Goal: Task Accomplishment & Management: Manage account settings

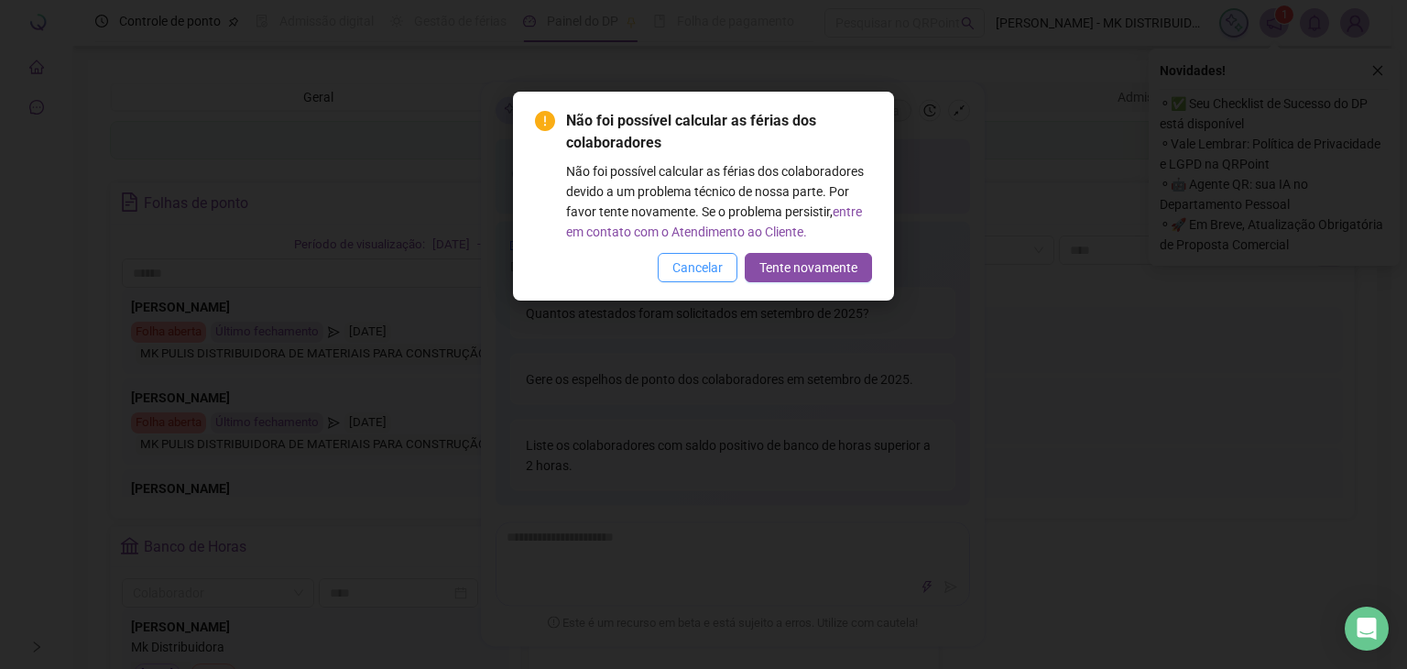
click at [714, 274] on span "Cancelar" at bounding box center [697, 267] width 50 height 20
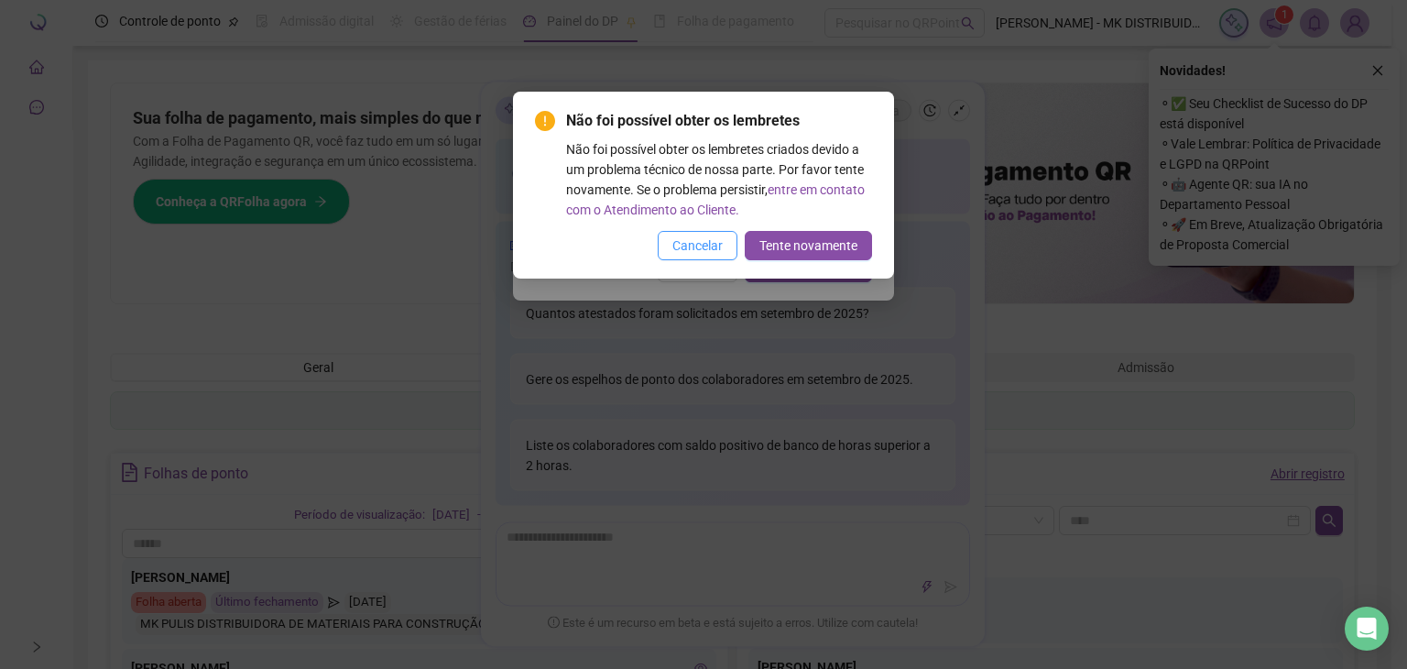
click at [698, 254] on span "Cancelar" at bounding box center [697, 245] width 50 height 20
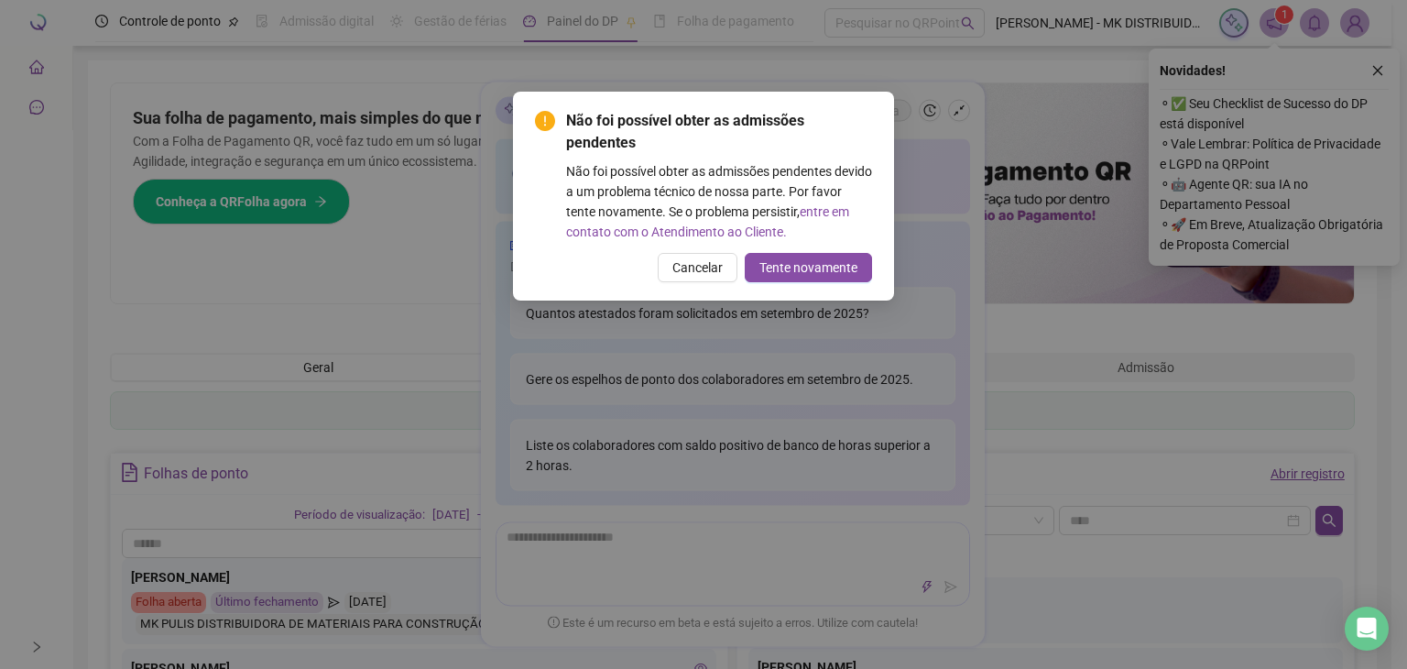
click at [689, 265] on span "Cancelar" at bounding box center [697, 267] width 50 height 20
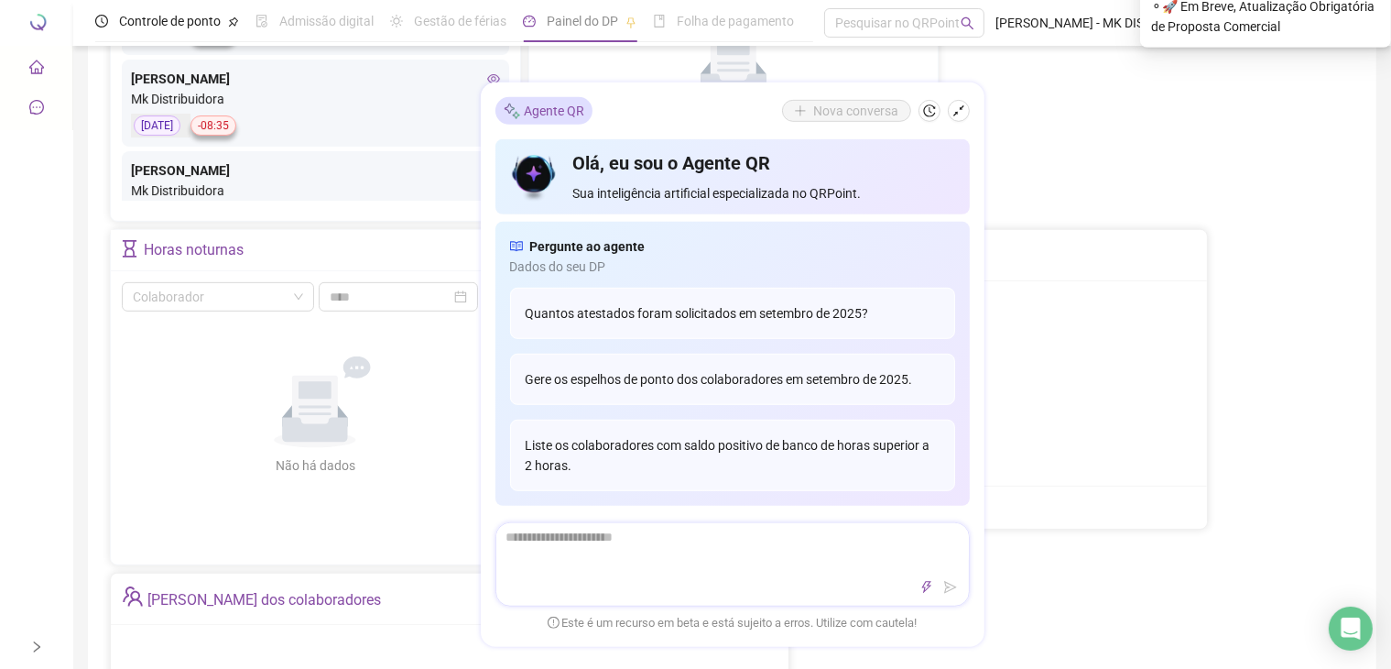
scroll to position [916, 0]
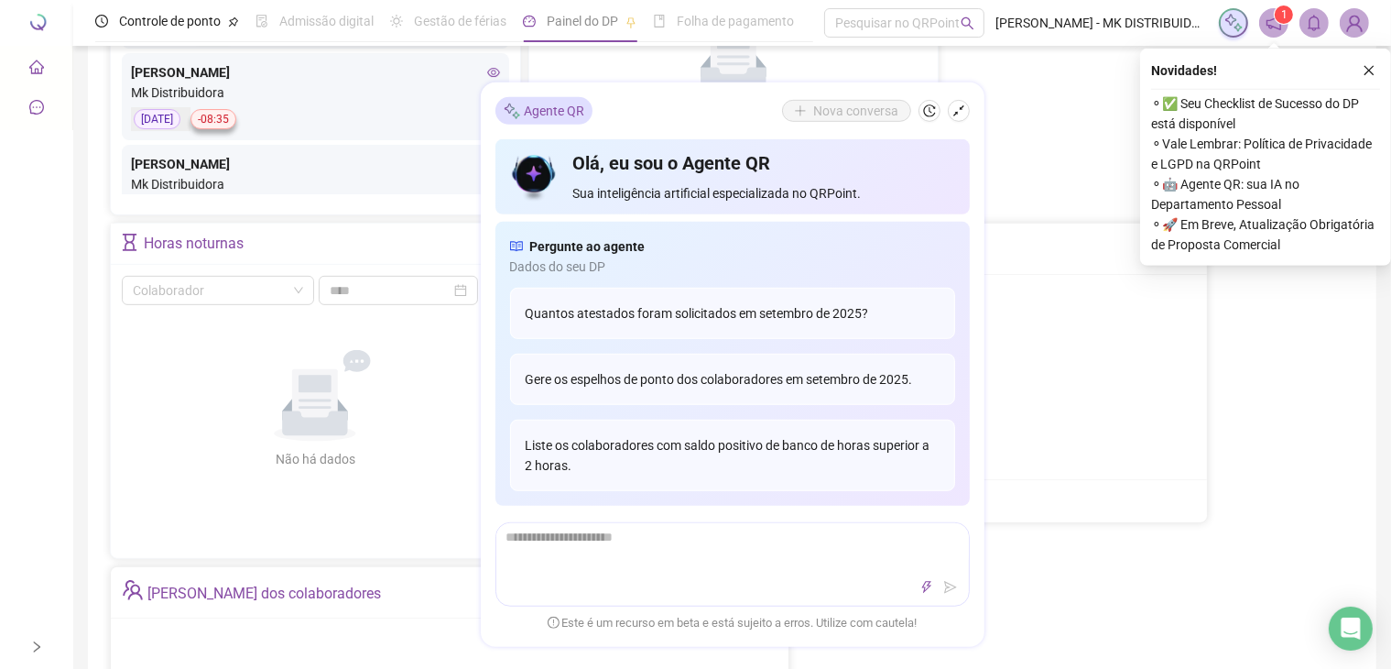
click at [297, 452] on div "Não há dados" at bounding box center [315, 459] width 169 height 20
click at [1369, 74] on icon "close" at bounding box center [1369, 70] width 13 height 13
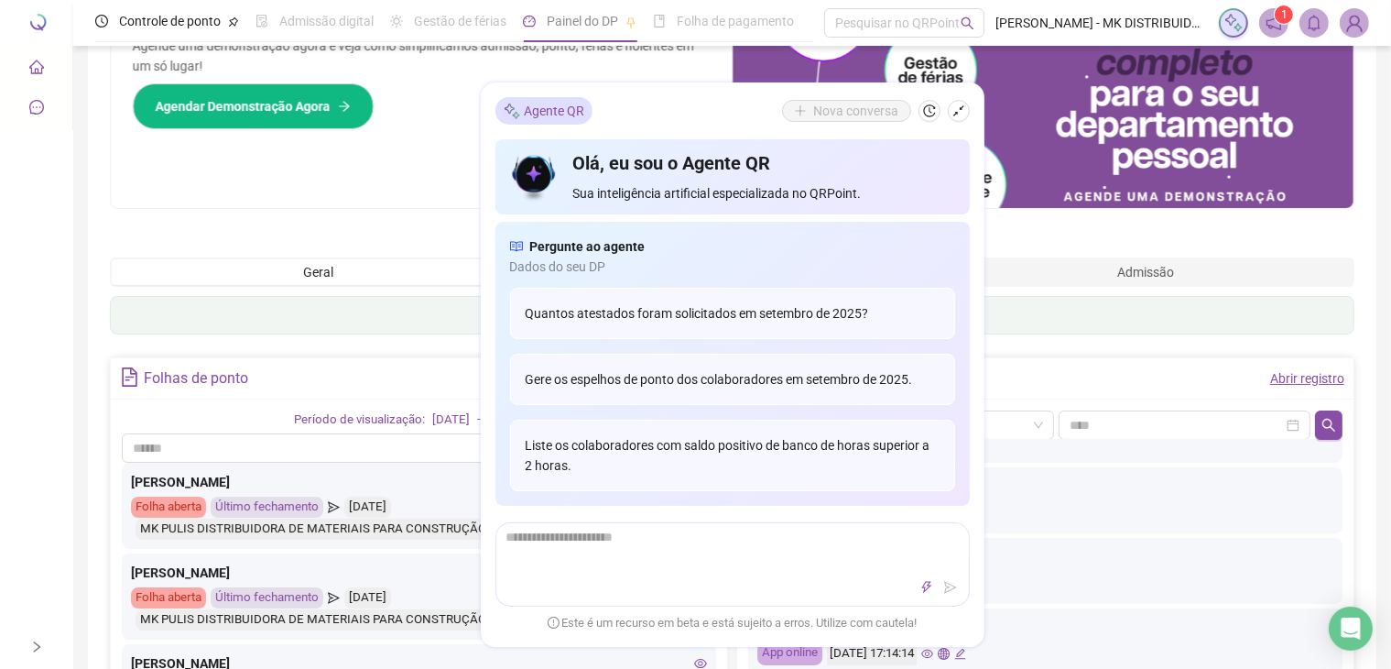
scroll to position [92, 0]
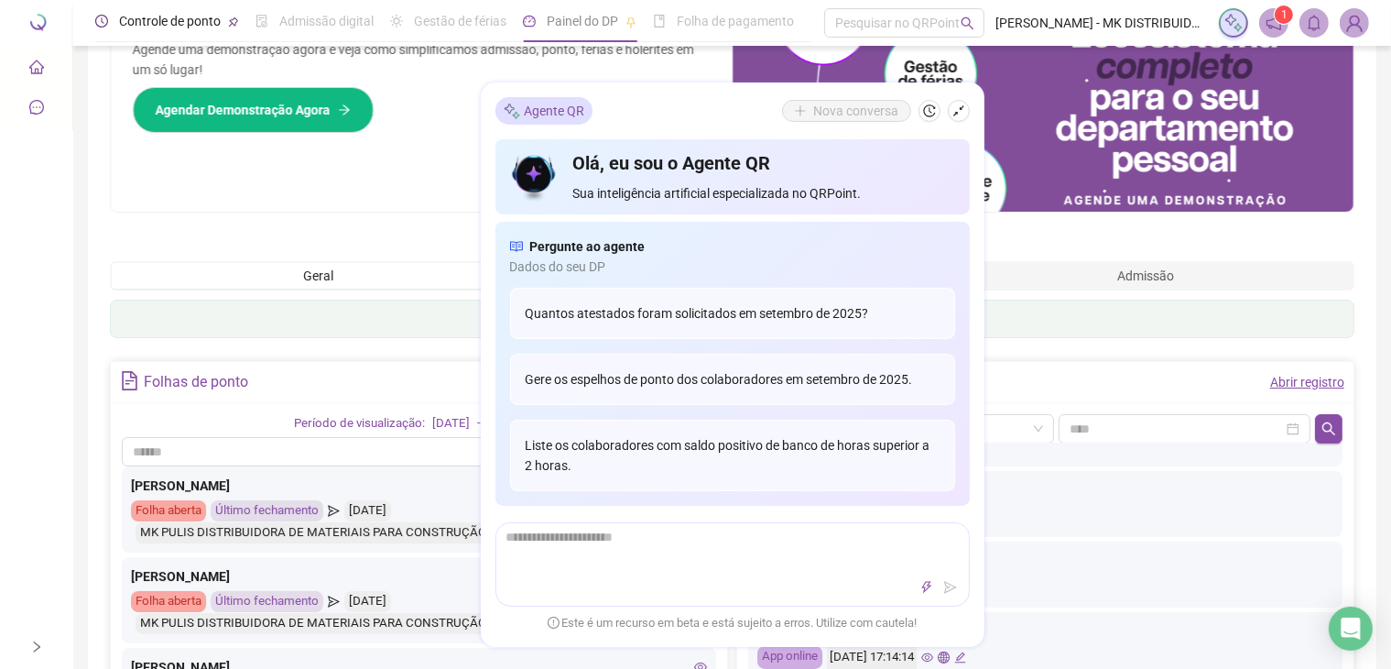
click at [179, 24] on span "Controle de ponto" at bounding box center [170, 21] width 102 height 15
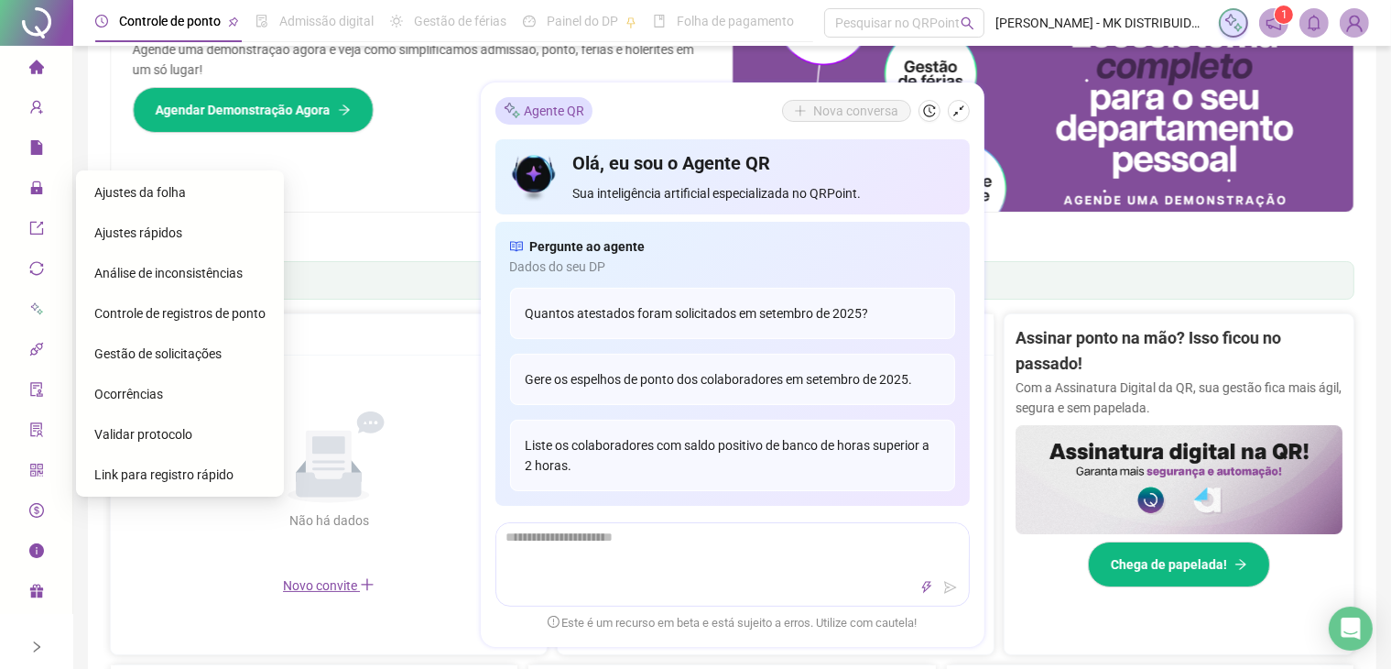
click at [147, 235] on span "Ajustes rápidos" at bounding box center [138, 232] width 88 height 15
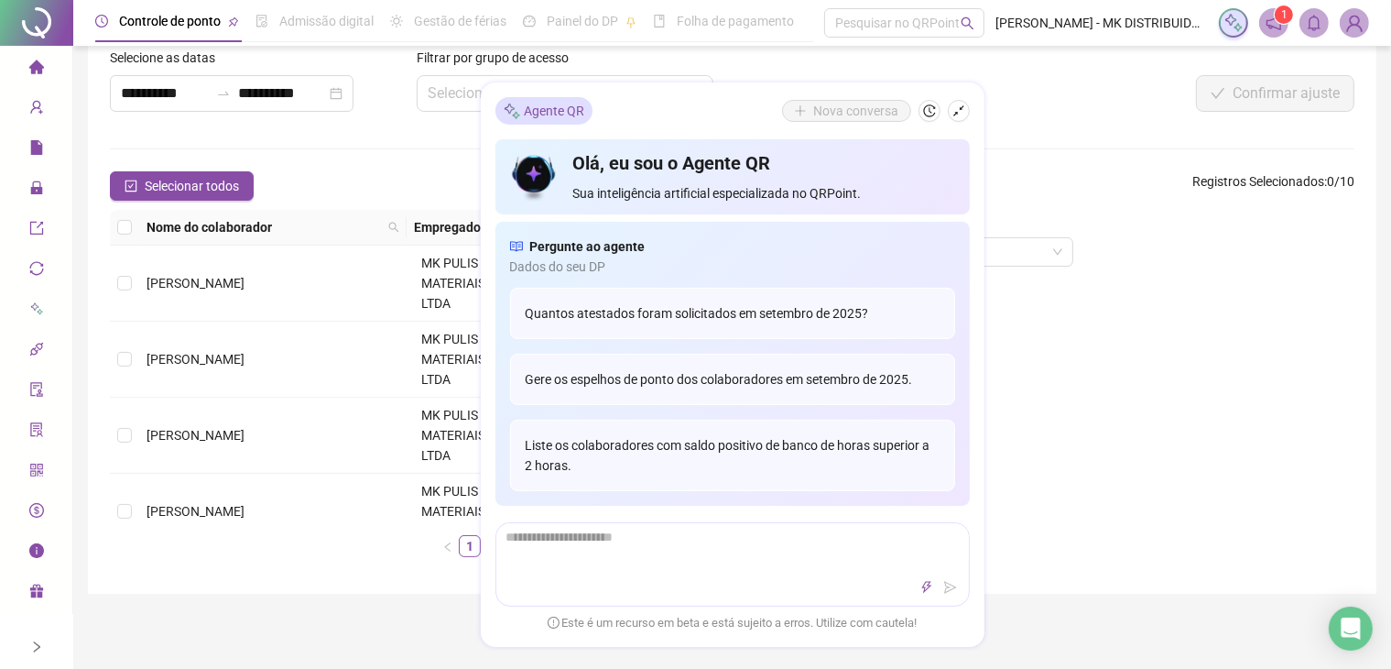
click at [513, 96] on div "Agente QR Nova conversa Olá, eu sou o Agente QR Sua inteligência artificial esp…" at bounding box center [733, 364] width 504 height 564
click at [956, 635] on div "Agente QR Nova conversa Olá, eu sou o Agente QR Sua inteligência artificial esp…" at bounding box center [733, 364] width 504 height 564
click at [960, 114] on icon "shrink" at bounding box center [959, 110] width 13 height 13
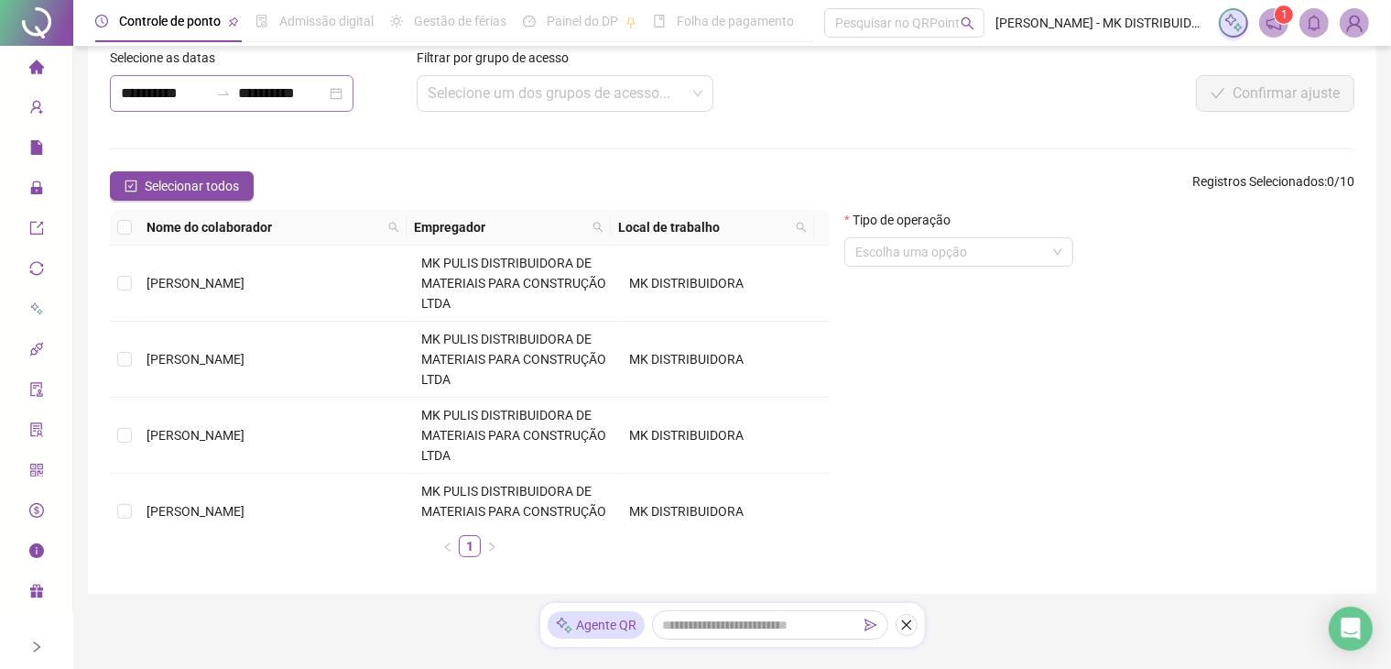
click at [354, 99] on div "**********" at bounding box center [232, 93] width 244 height 37
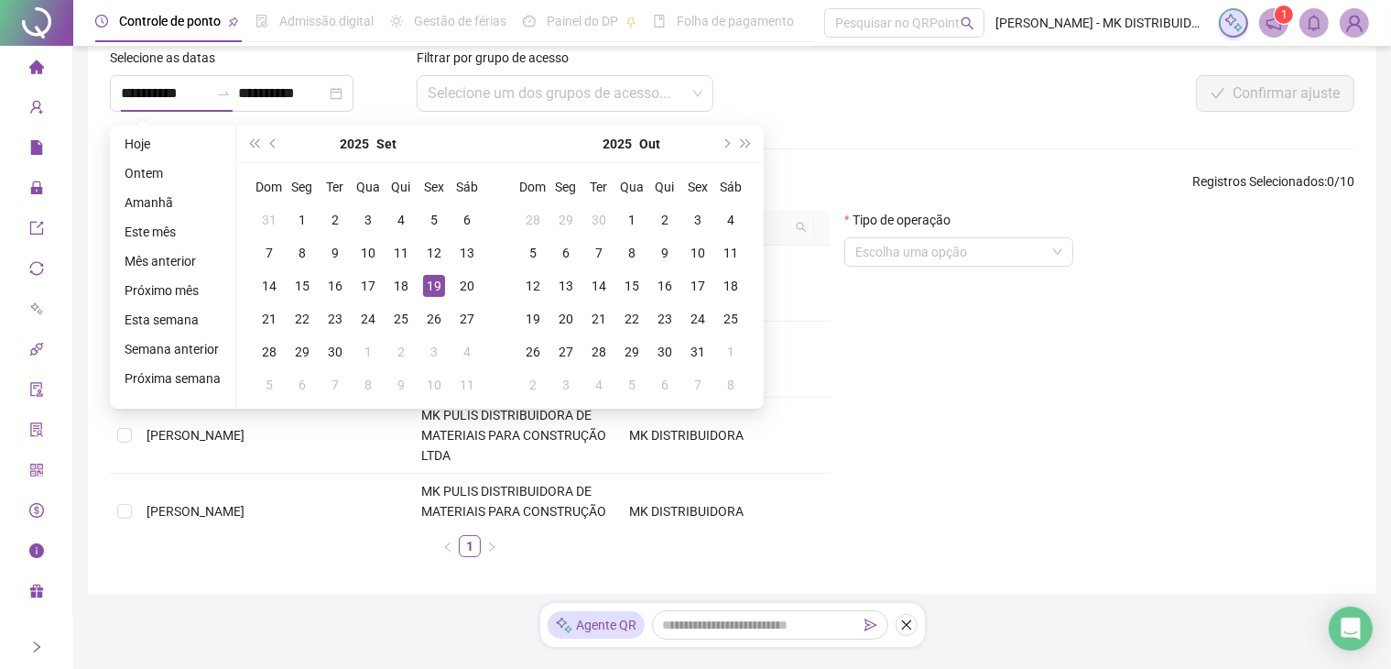
click at [446, 124] on div "Filtrar por grupo de acesso Selecione um dos grupos de acesso..." at bounding box center [564, 87] width 307 height 79
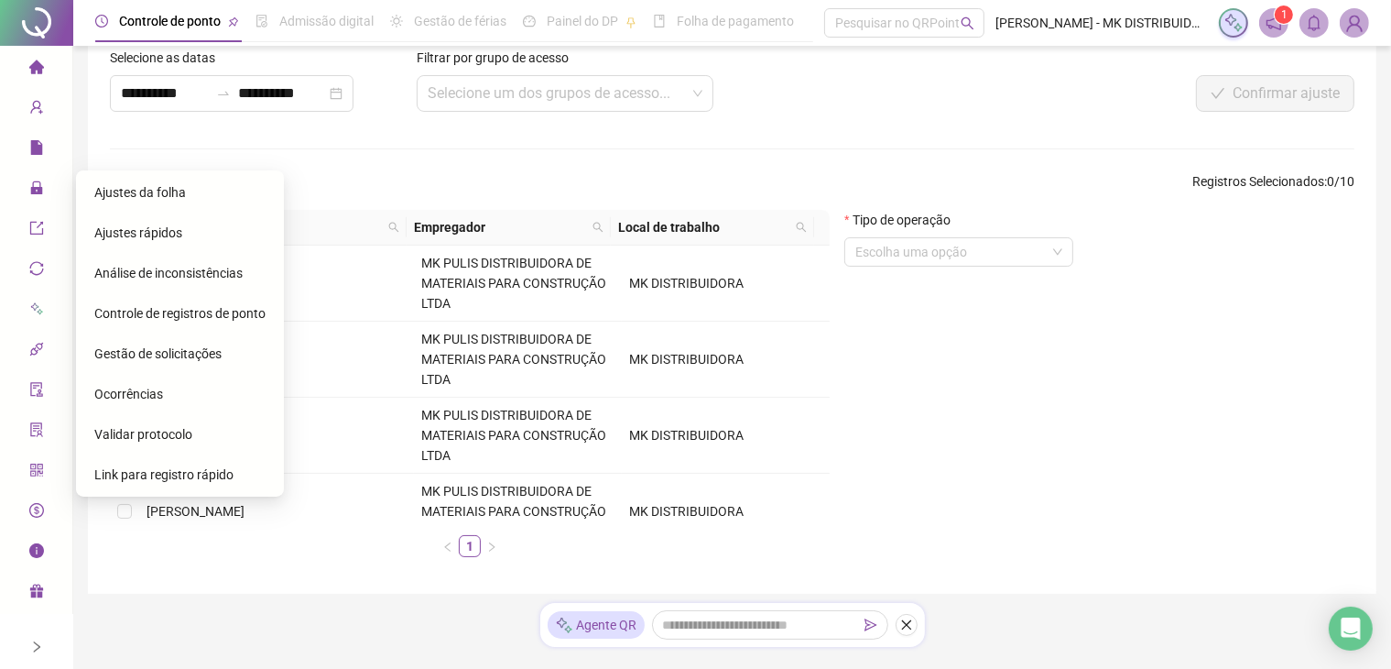
click at [126, 233] on span "Ajustes rápidos" at bounding box center [138, 232] width 88 height 15
click at [39, 144] on icon "file" at bounding box center [36, 147] width 15 height 15
click at [156, 188] on span "Ajustes da folha" at bounding box center [140, 192] width 92 height 15
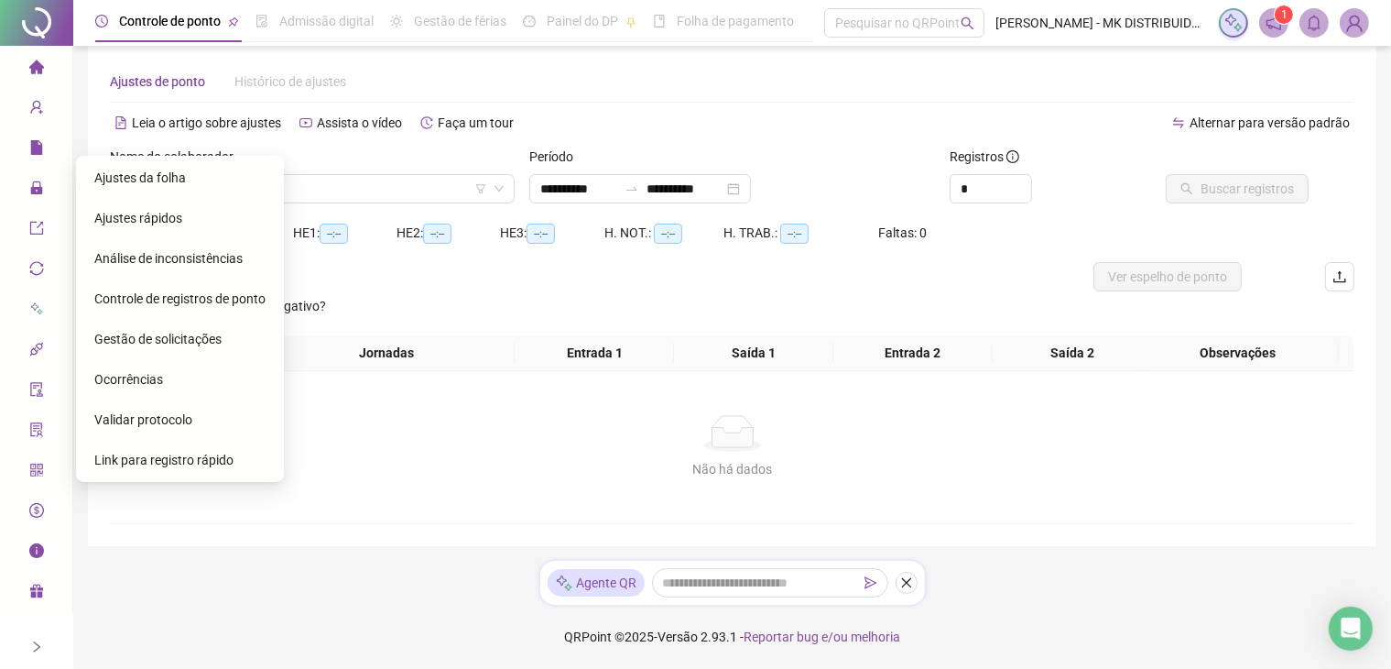
scroll to position [7, 0]
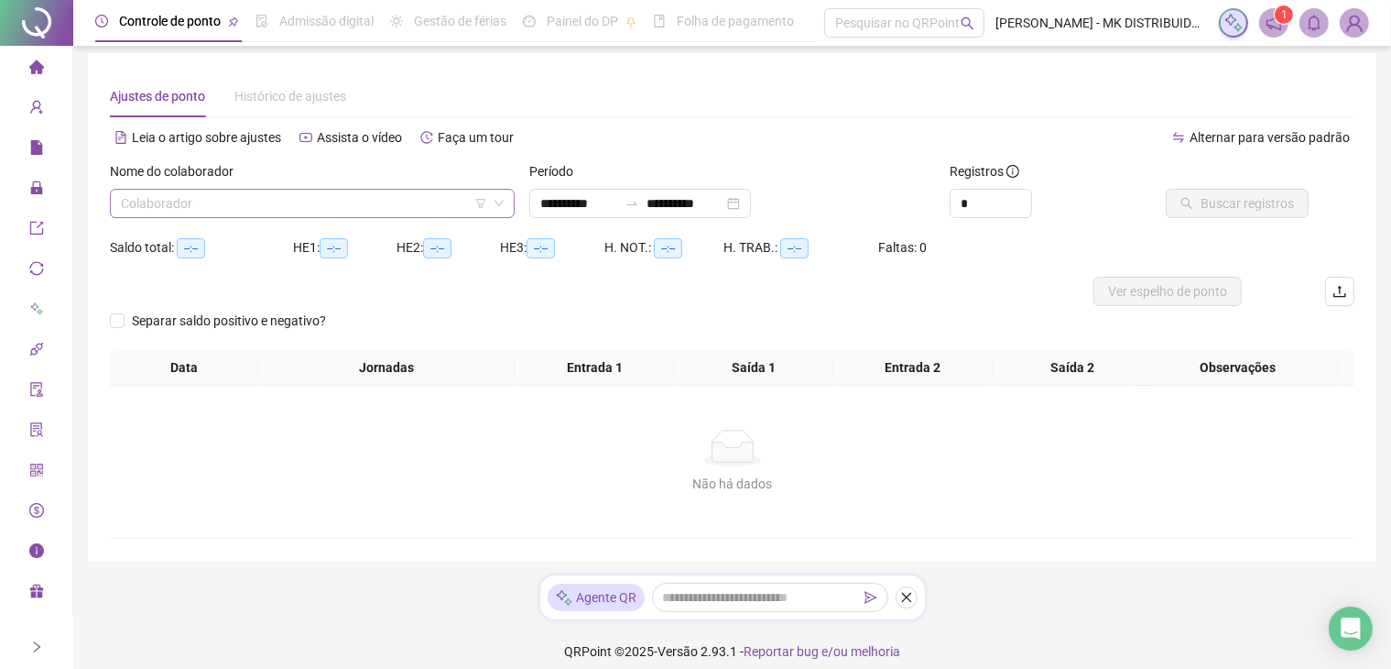
click at [392, 200] on input "search" at bounding box center [304, 203] width 366 height 27
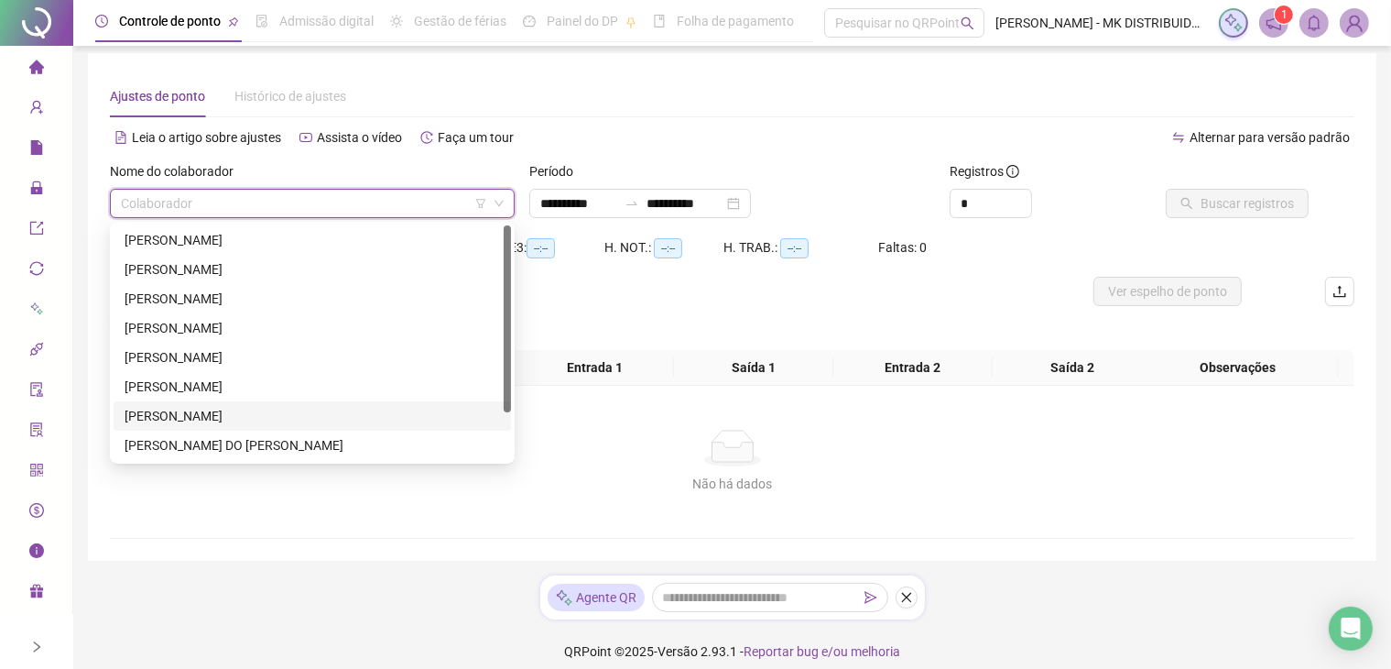
click at [196, 416] on div "[PERSON_NAME]" at bounding box center [313, 416] width 376 height 20
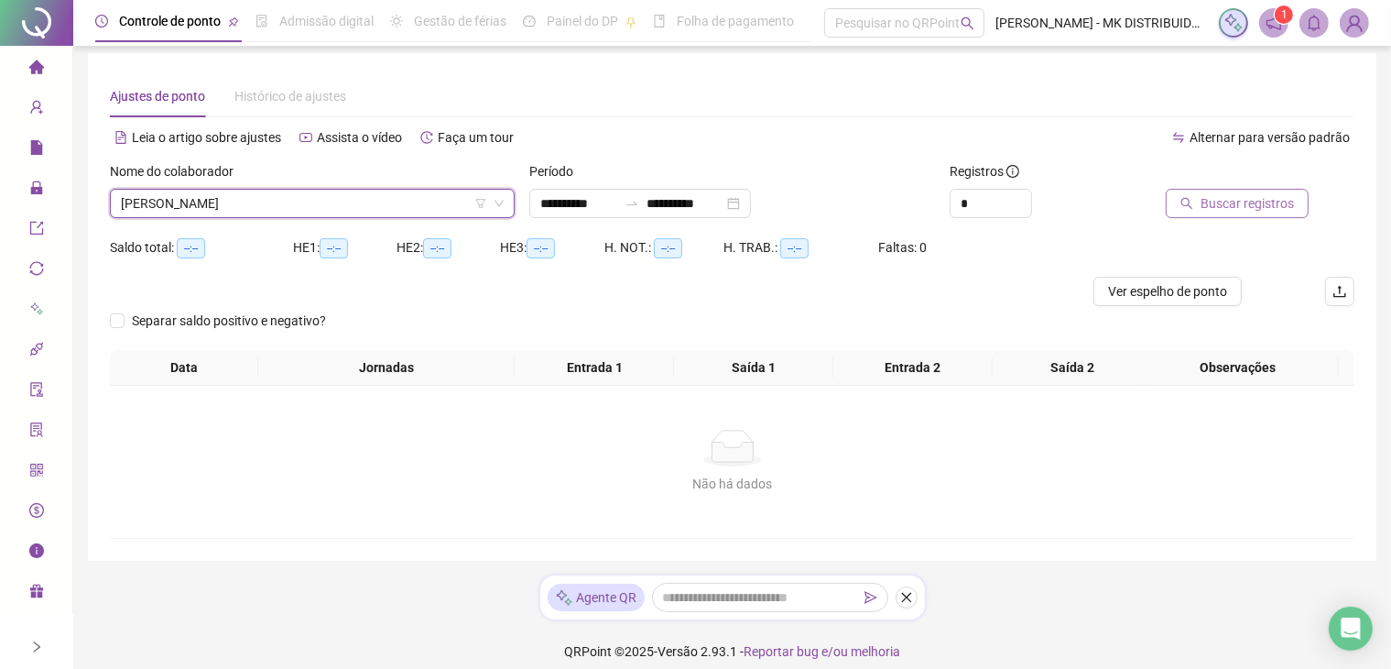
click at [1203, 194] on button "Buscar registros" at bounding box center [1237, 203] width 143 height 29
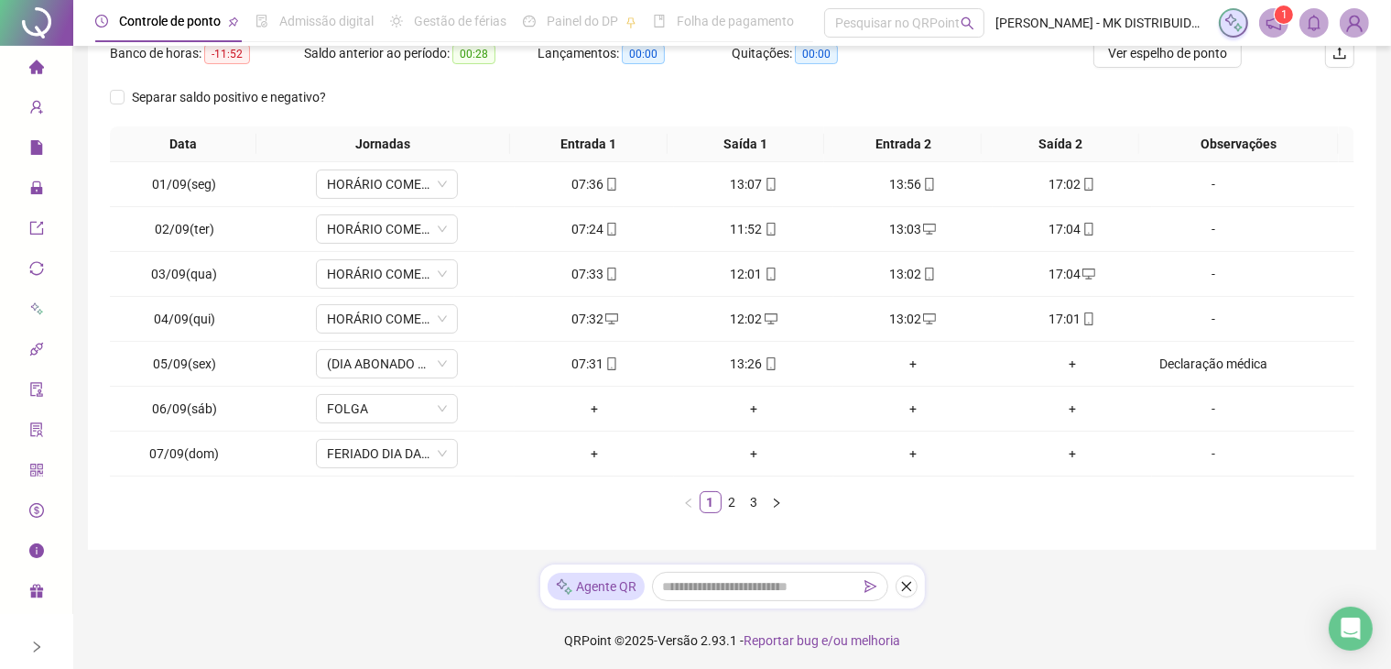
scroll to position [247, 0]
click at [753, 504] on link "3" at bounding box center [755, 500] width 20 height 20
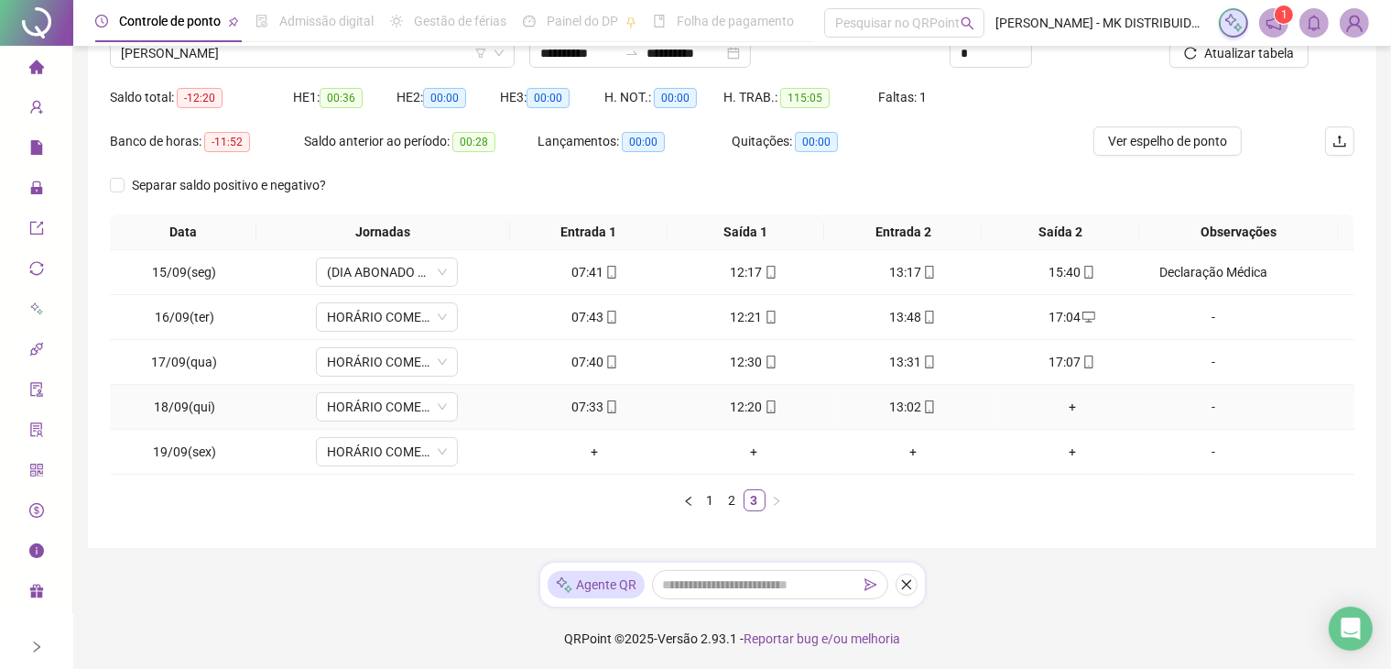
click at [1058, 405] on div "+" at bounding box center [1072, 407] width 145 height 20
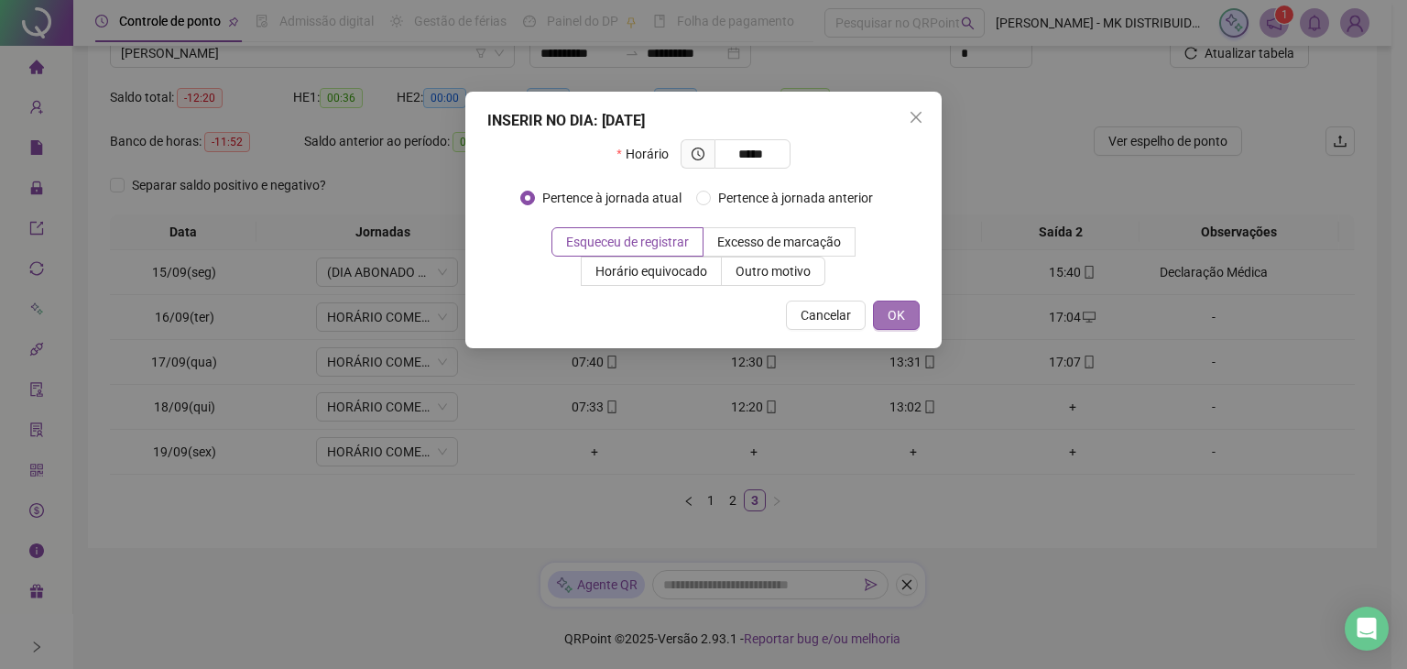
type input "*****"
click at [884, 312] on button "OK" at bounding box center [896, 314] width 47 height 29
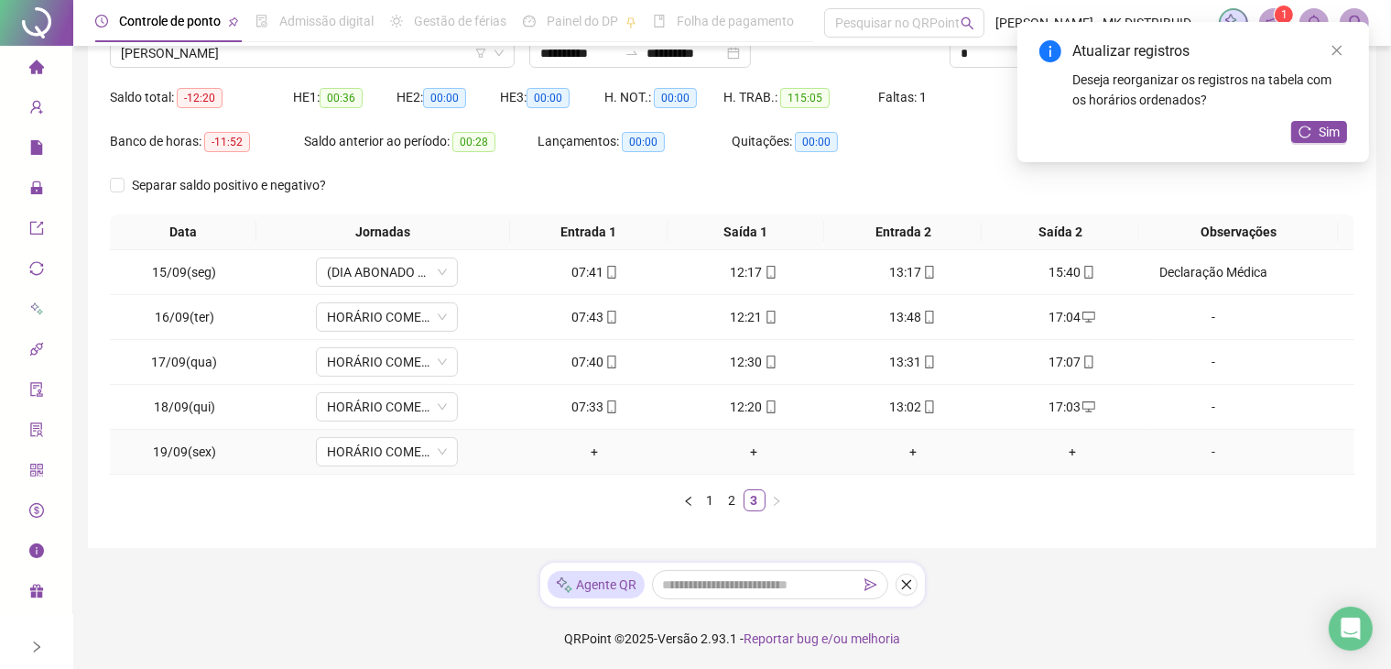
click at [588, 450] on div "+" at bounding box center [594, 451] width 145 height 20
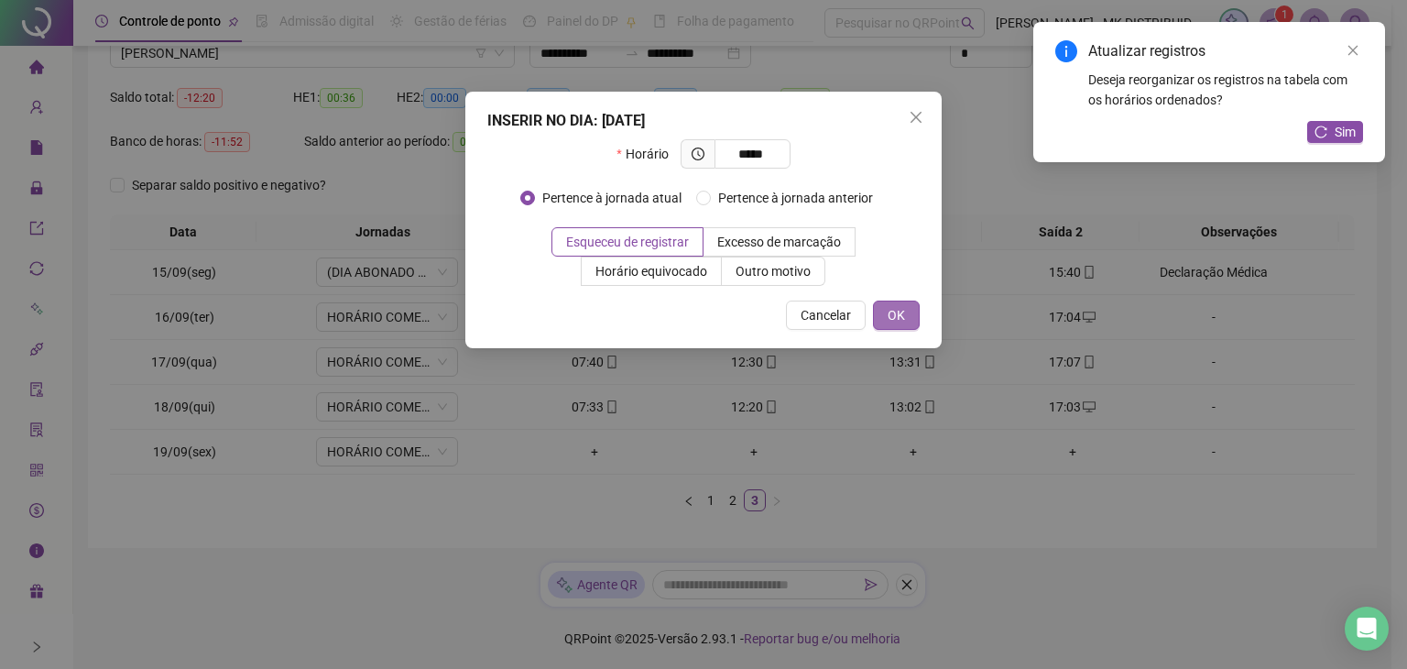
type input "*****"
click at [894, 312] on span "OK" at bounding box center [896, 315] width 17 height 20
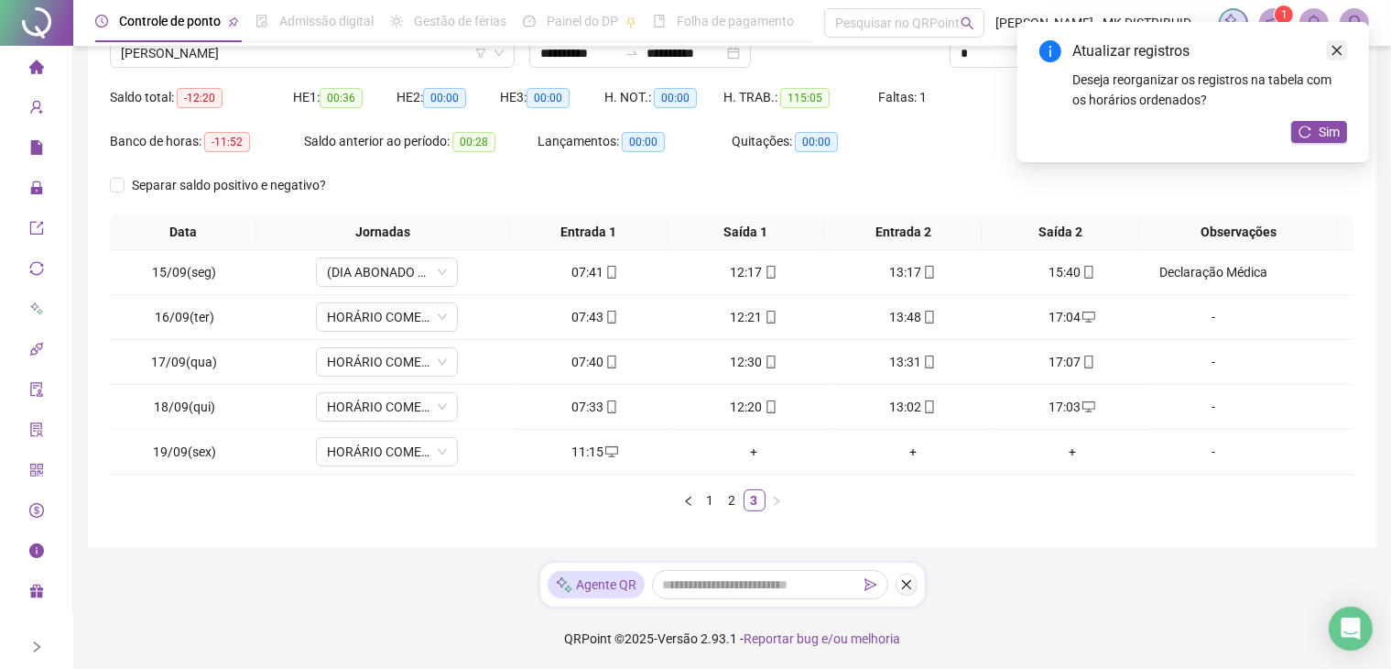
click at [1334, 51] on icon "close" at bounding box center [1337, 50] width 13 height 13
